Goal: Information Seeking & Learning: Learn about a topic

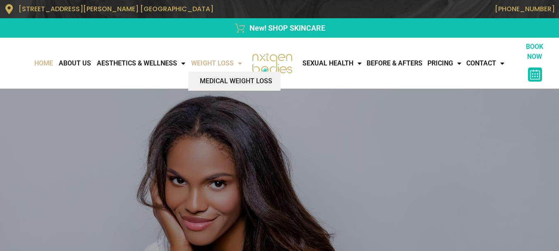
click at [209, 62] on link "WEIGHT LOSS" at bounding box center [216, 63] width 57 height 17
click at [214, 63] on link "WEIGHT LOSS" at bounding box center [216, 63] width 57 height 17
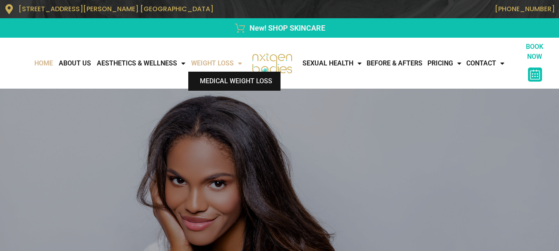
click at [223, 80] on link "Medical Weight Loss" at bounding box center [234, 81] width 92 height 19
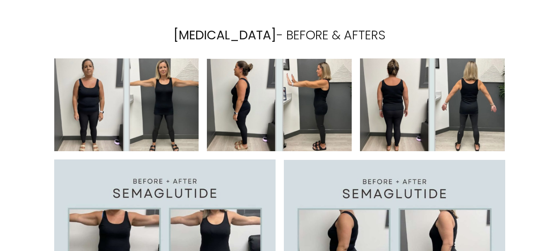
scroll to position [1937, 0]
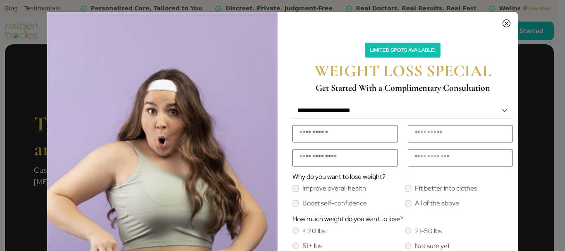
click at [503, 22] on icon "Close" at bounding box center [507, 21] width 8 height 7
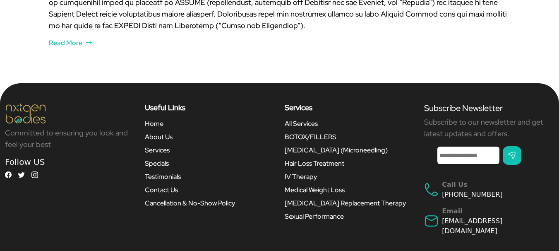
scroll to position [2090, 0]
